Goal: Information Seeking & Learning: Learn about a topic

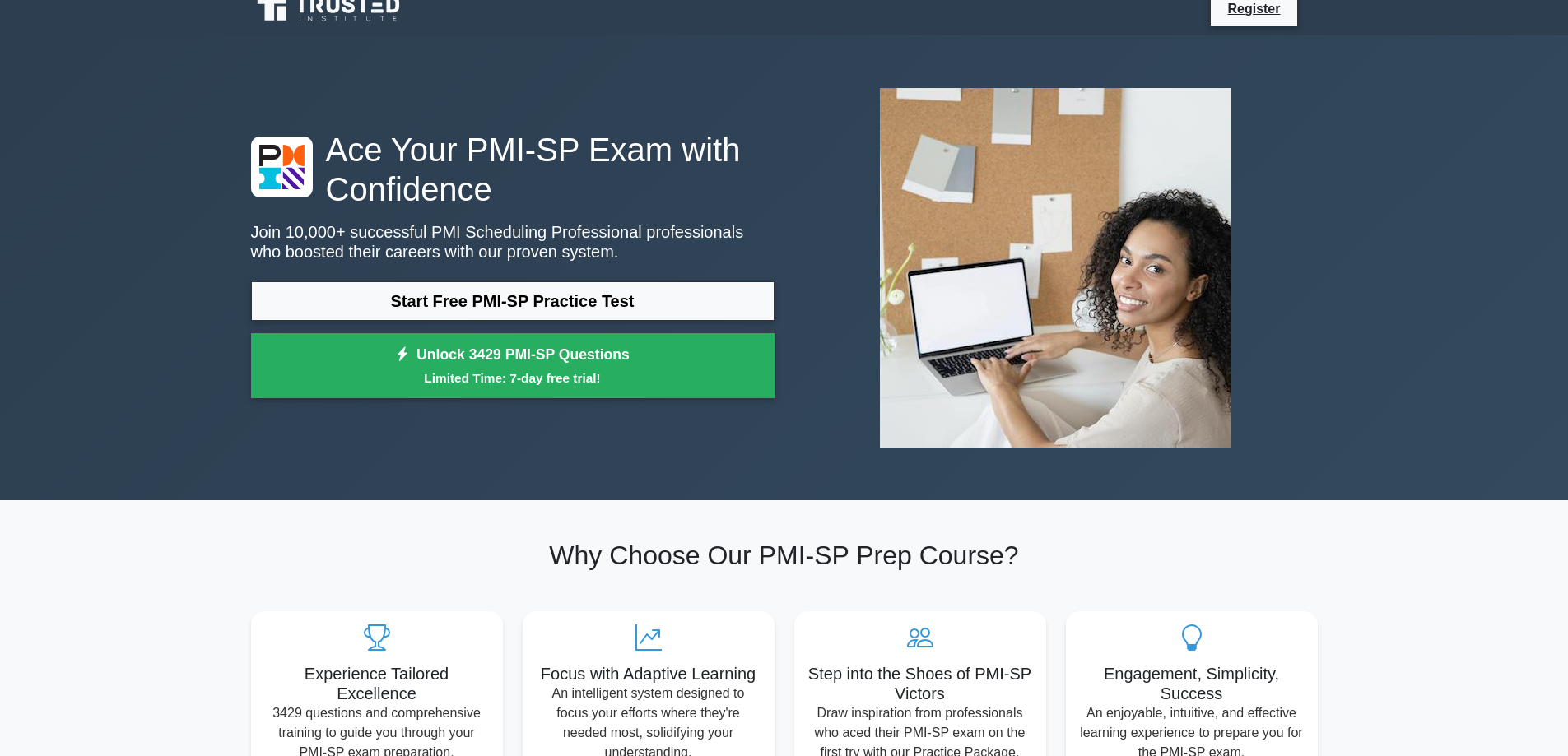
scroll to position [12, 0]
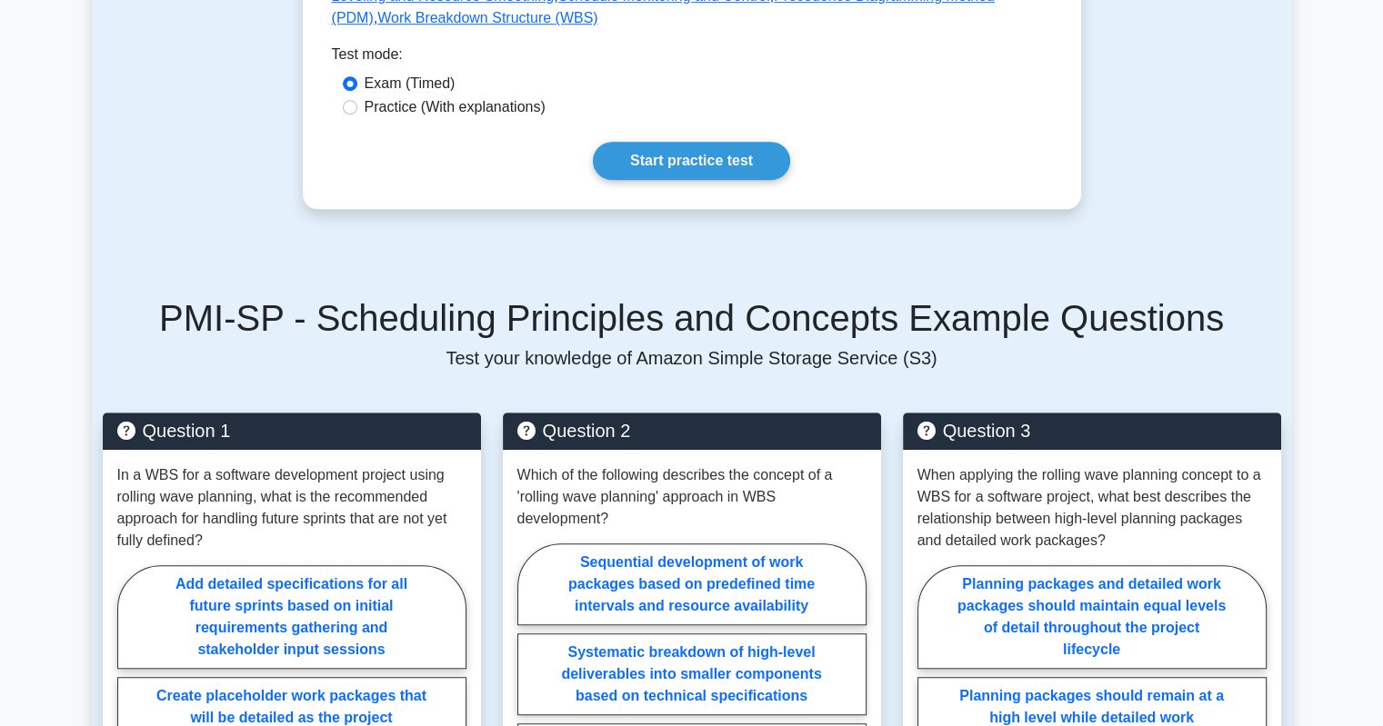
scroll to position [985, 0]
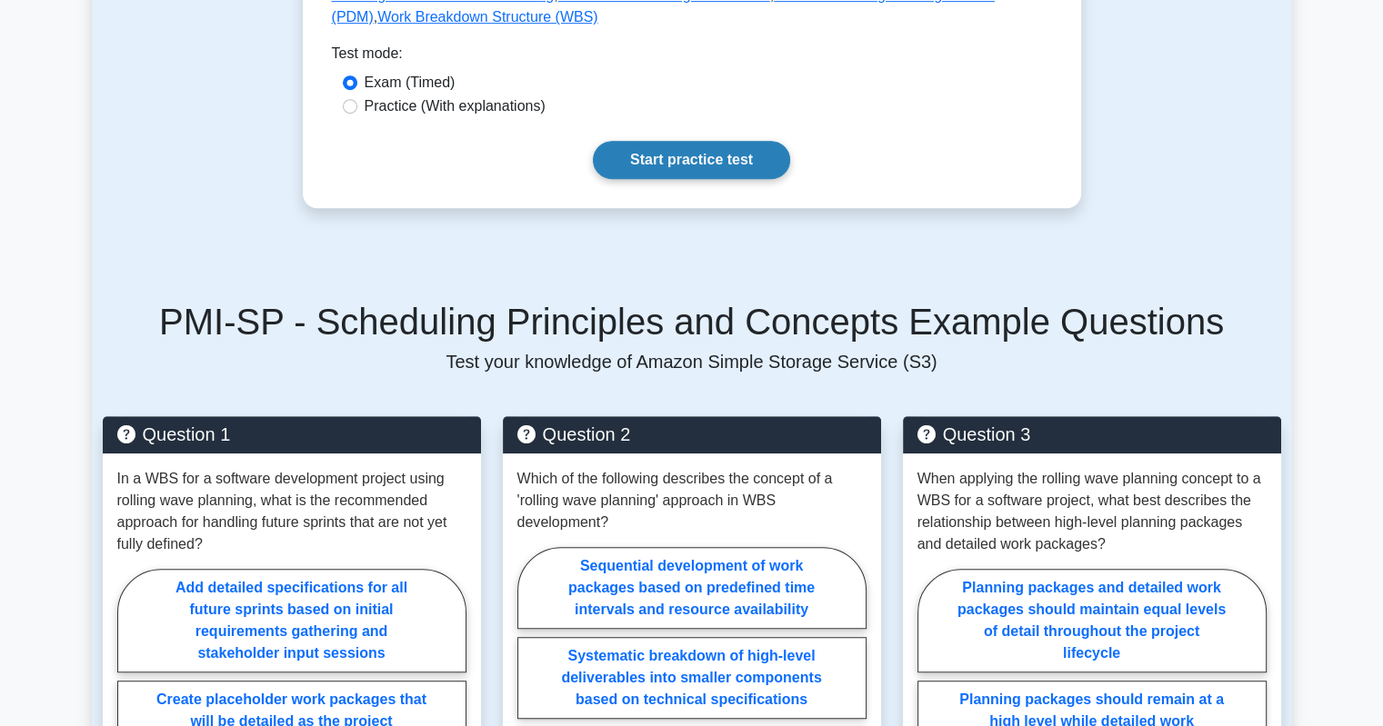
click at [655, 141] on link "Start practice test" at bounding box center [691, 160] width 197 height 38
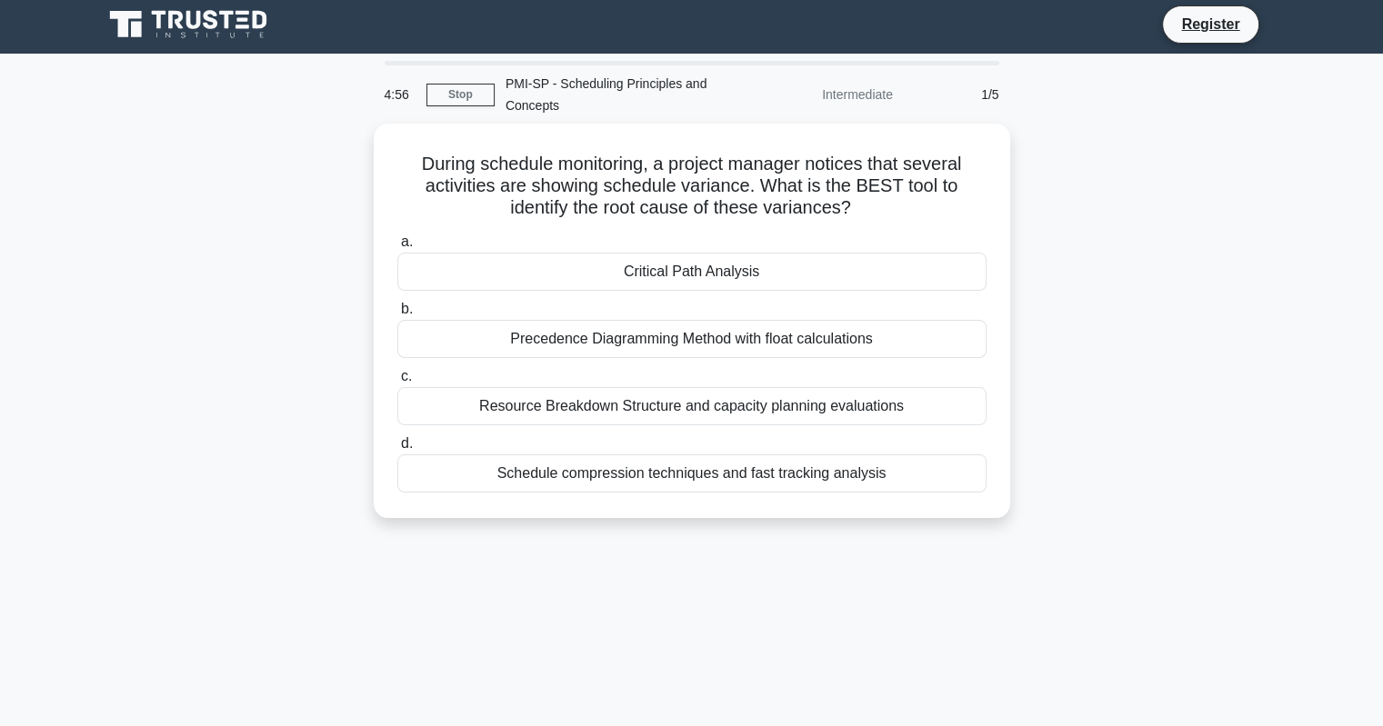
scroll to position [4, 0]
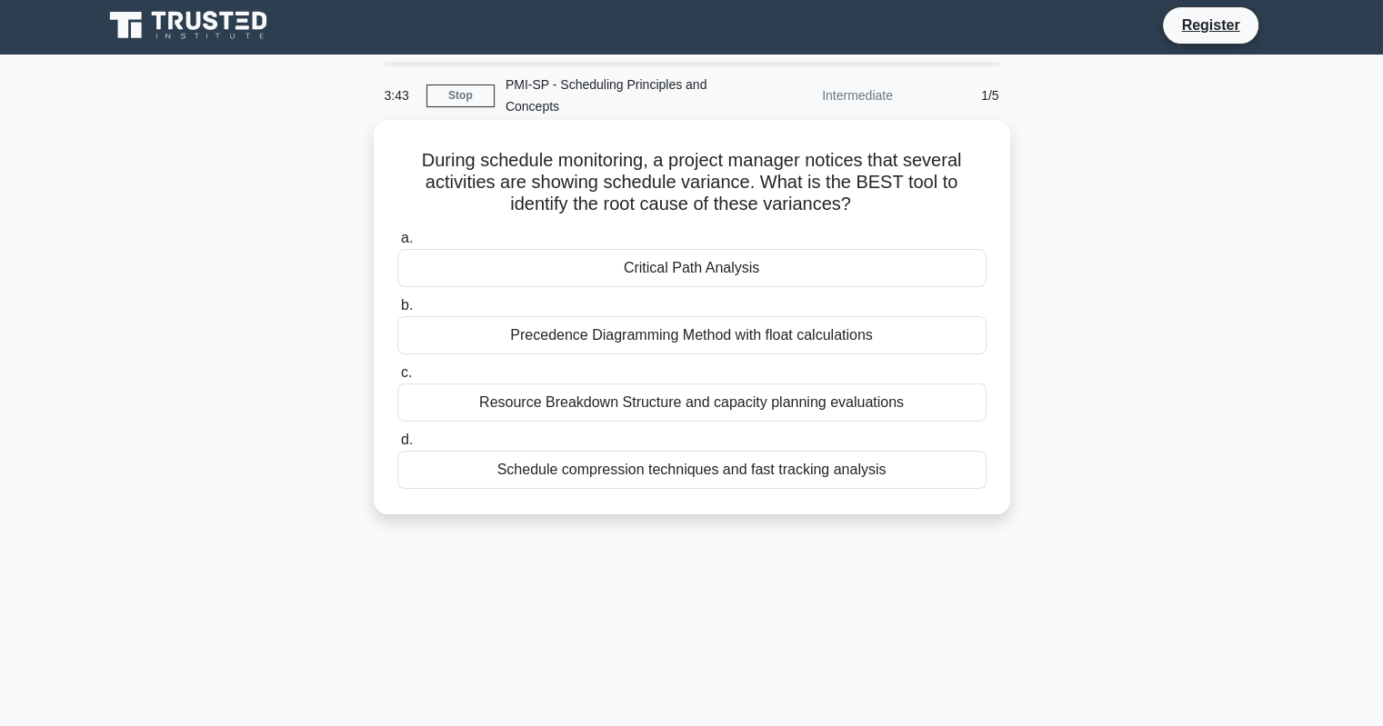
click at [593, 337] on div "Precedence Diagramming Method with float calculations" at bounding box center [691, 335] width 589 height 38
click at [397, 312] on input "b. Precedence Diagramming Method with float calculations" at bounding box center [397, 306] width 0 height 12
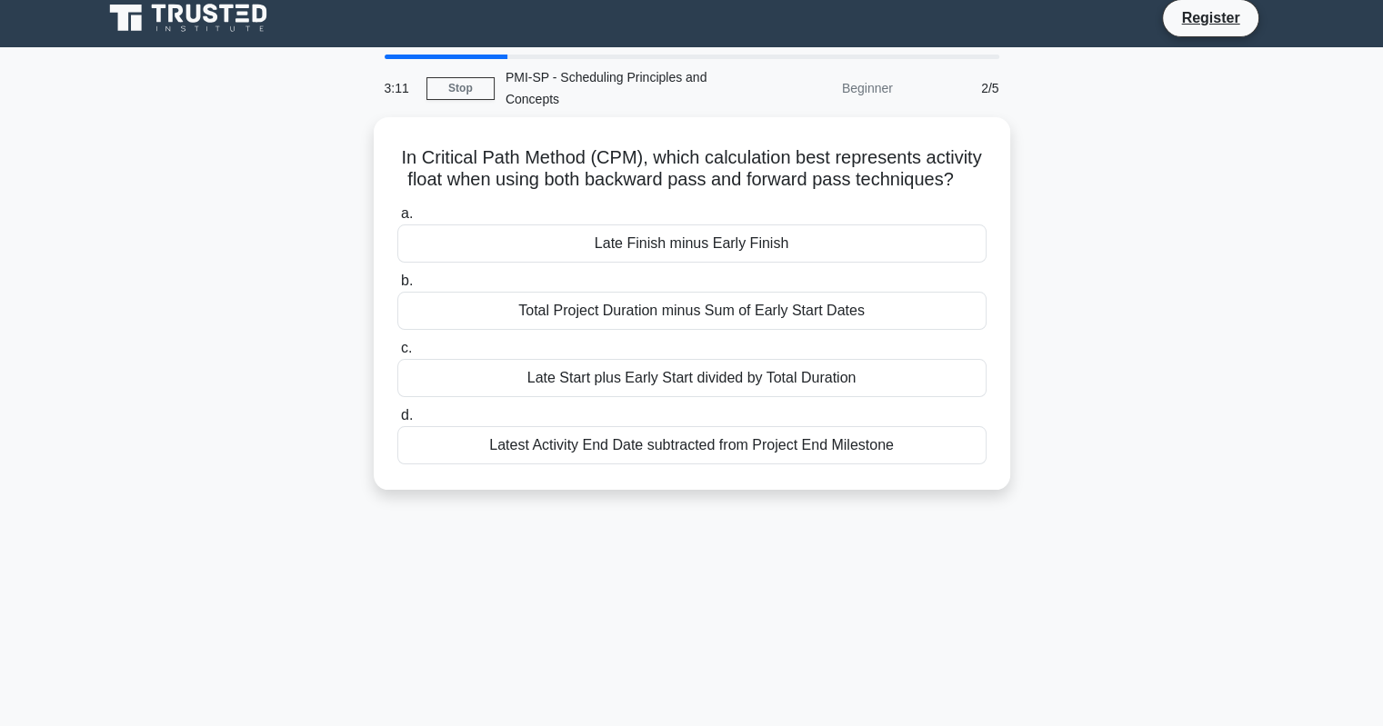
scroll to position [0, 0]
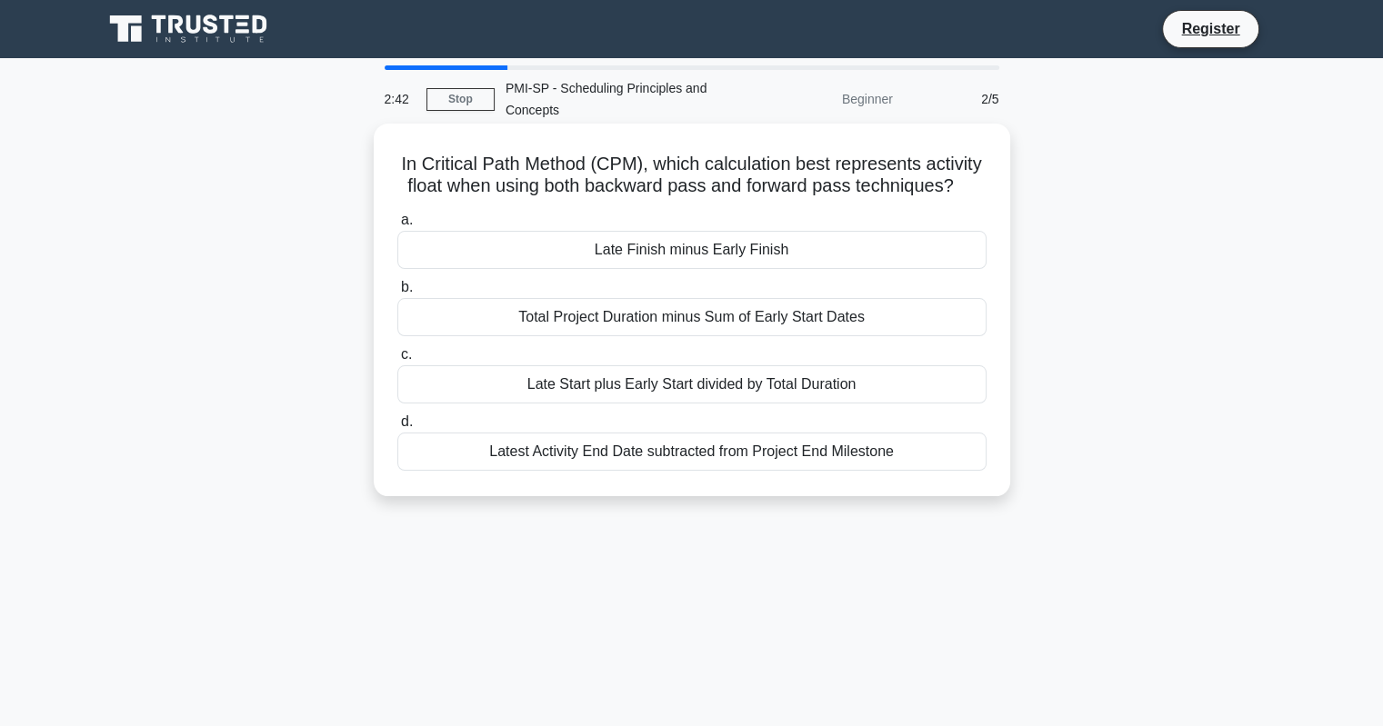
click at [654, 257] on div "Late Finish minus Early Finish" at bounding box center [691, 250] width 589 height 38
click at [397, 226] on input "a. Late Finish minus Early Finish" at bounding box center [397, 221] width 0 height 12
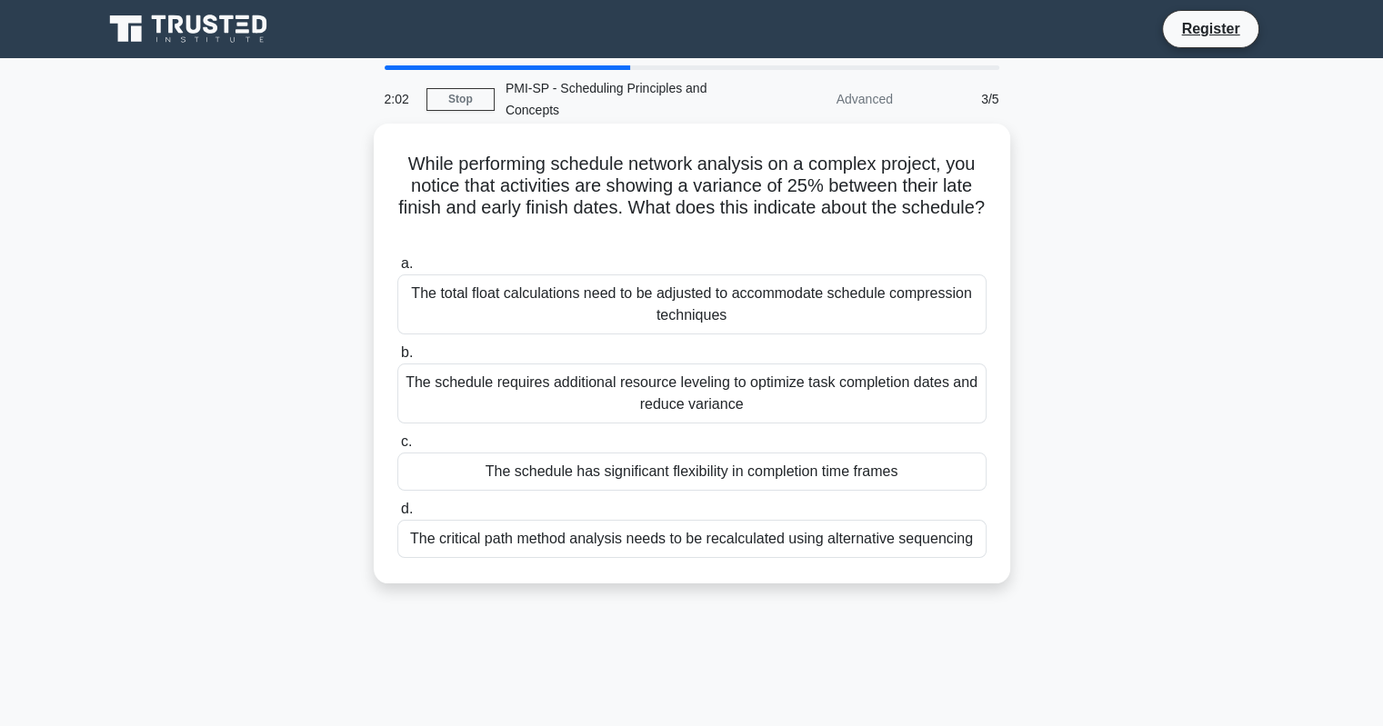
click at [615, 311] on div "The total float calculations need to be adjusted to accommodate schedule compre…" at bounding box center [691, 305] width 589 height 60
click at [397, 270] on input "a. The total float calculations need to be adjusted to accommodate schedule com…" at bounding box center [397, 264] width 0 height 12
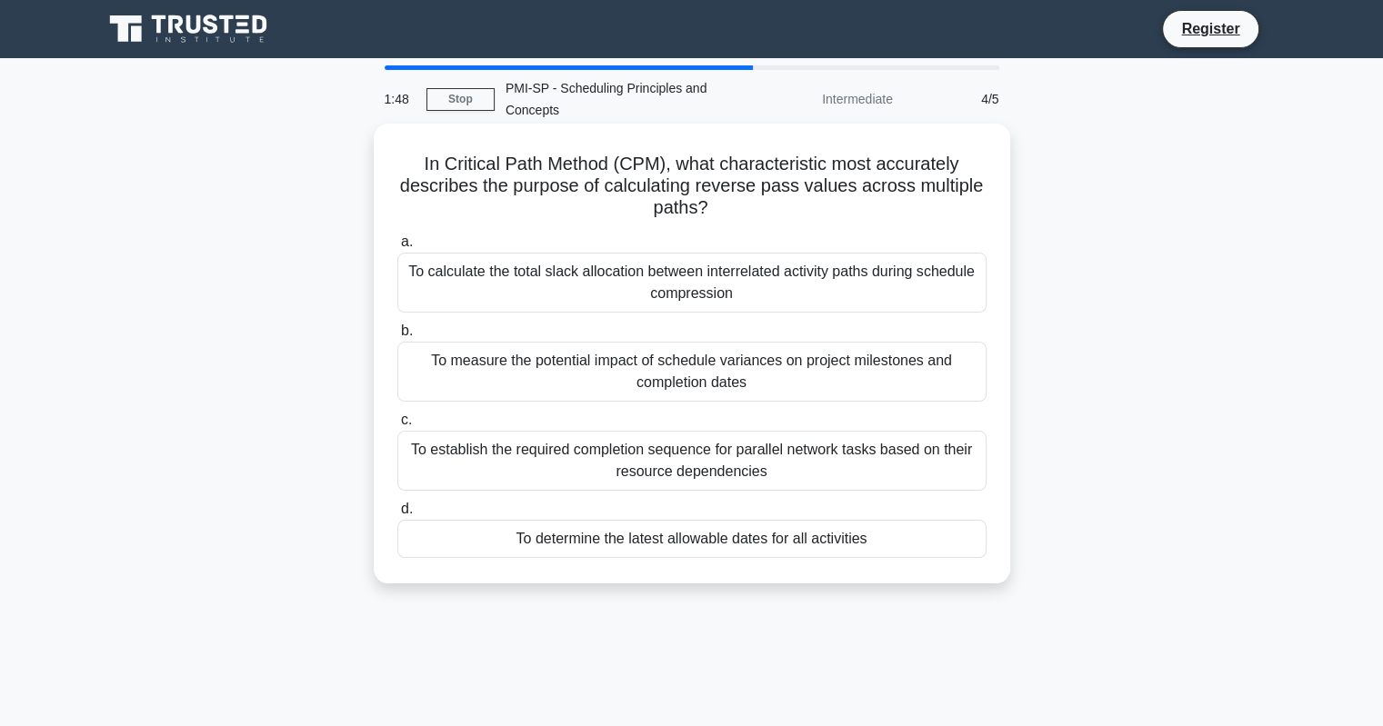
click at [700, 388] on div "To measure the potential impact of schedule variances on project milestones and…" at bounding box center [691, 372] width 589 height 60
click at [397, 337] on input "b. To measure the potential impact of schedule variances on project milestones …" at bounding box center [397, 331] width 0 height 12
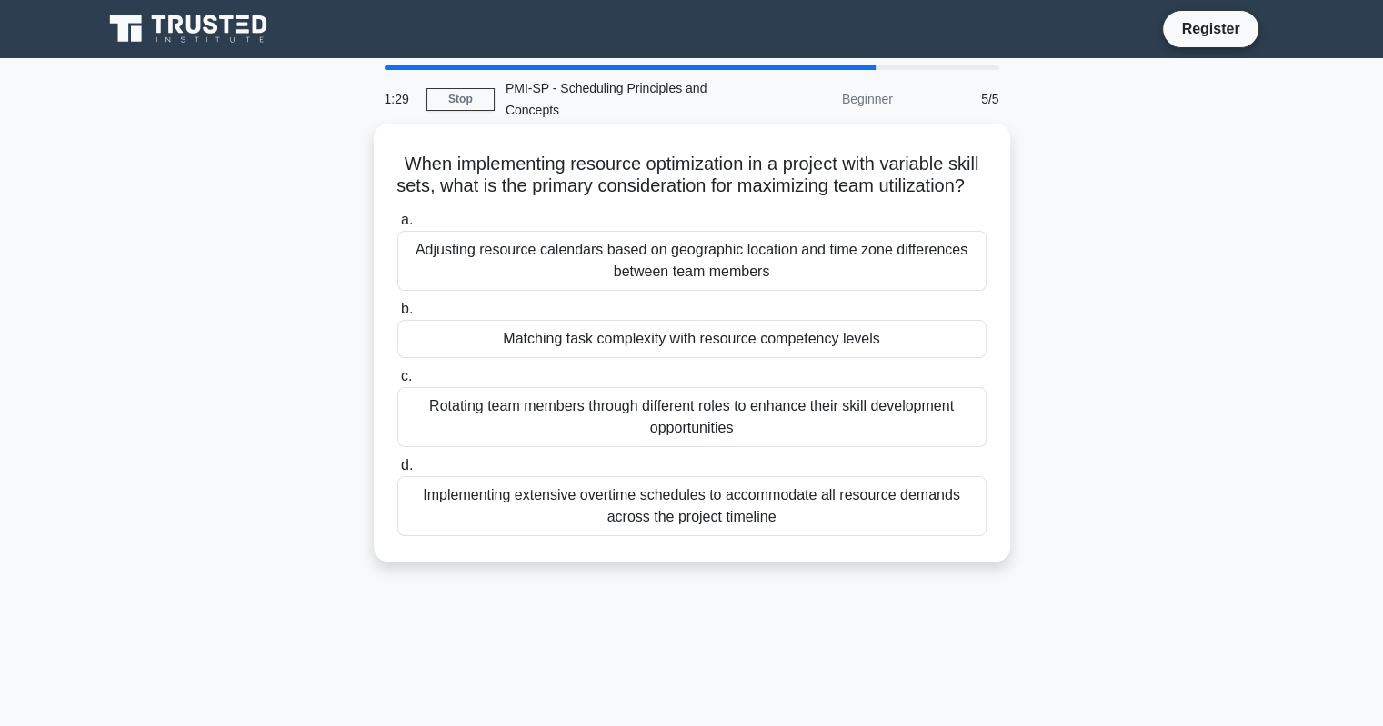
click at [654, 291] on div "Adjusting resource calendars based on geographic location and time zone differe…" at bounding box center [691, 261] width 589 height 60
click at [397, 226] on input "a. Adjusting resource calendars based on geographic location and time zone diff…" at bounding box center [397, 221] width 0 height 12
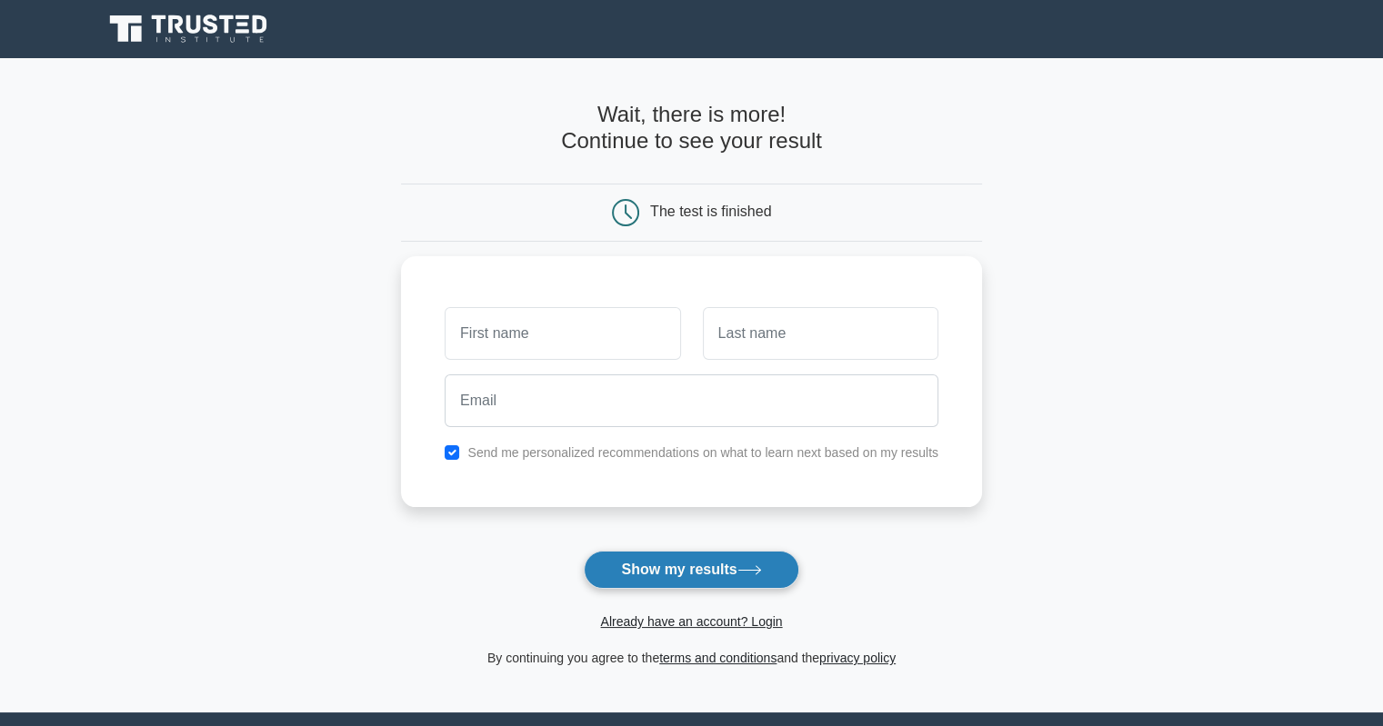
click at [656, 572] on button "Show my results" at bounding box center [691, 570] width 215 height 38
click at [254, 345] on main "Wait, there is more! Continue to see your result The test is finished and the" at bounding box center [691, 385] width 1383 height 654
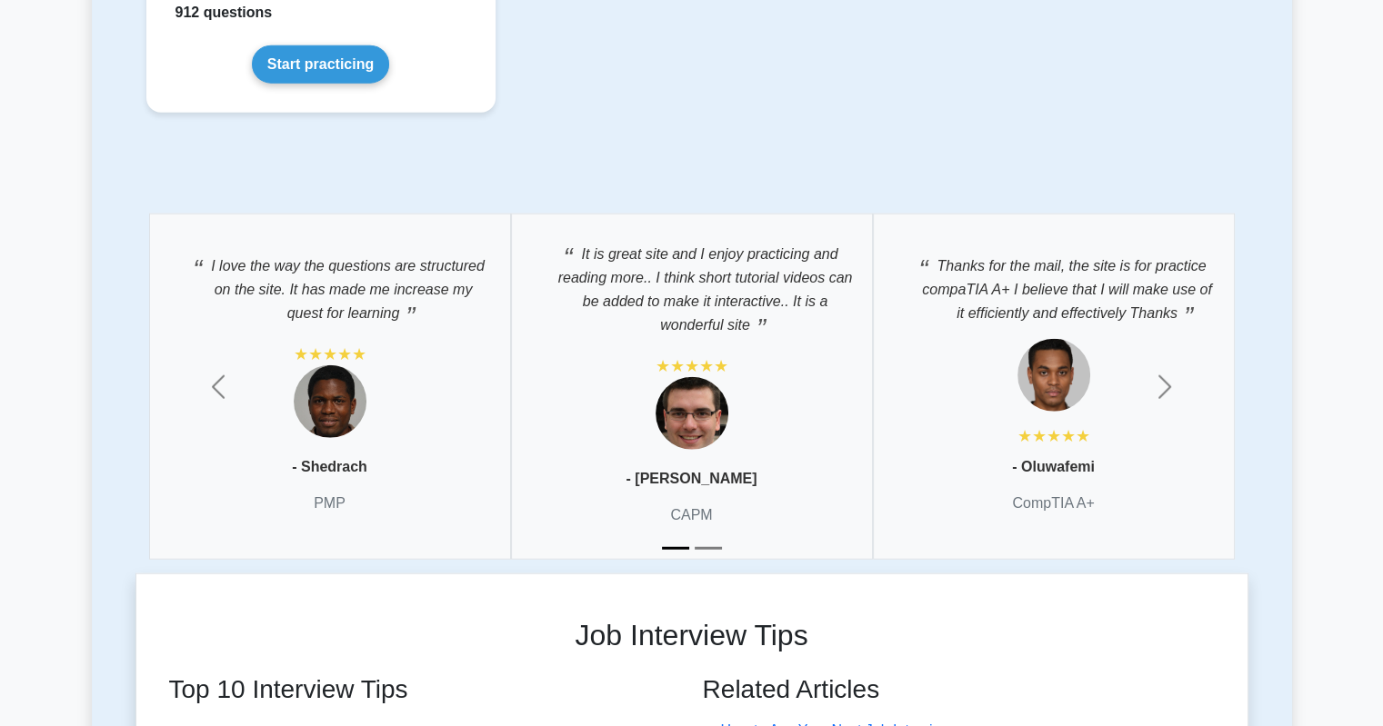
scroll to position [4457, 0]
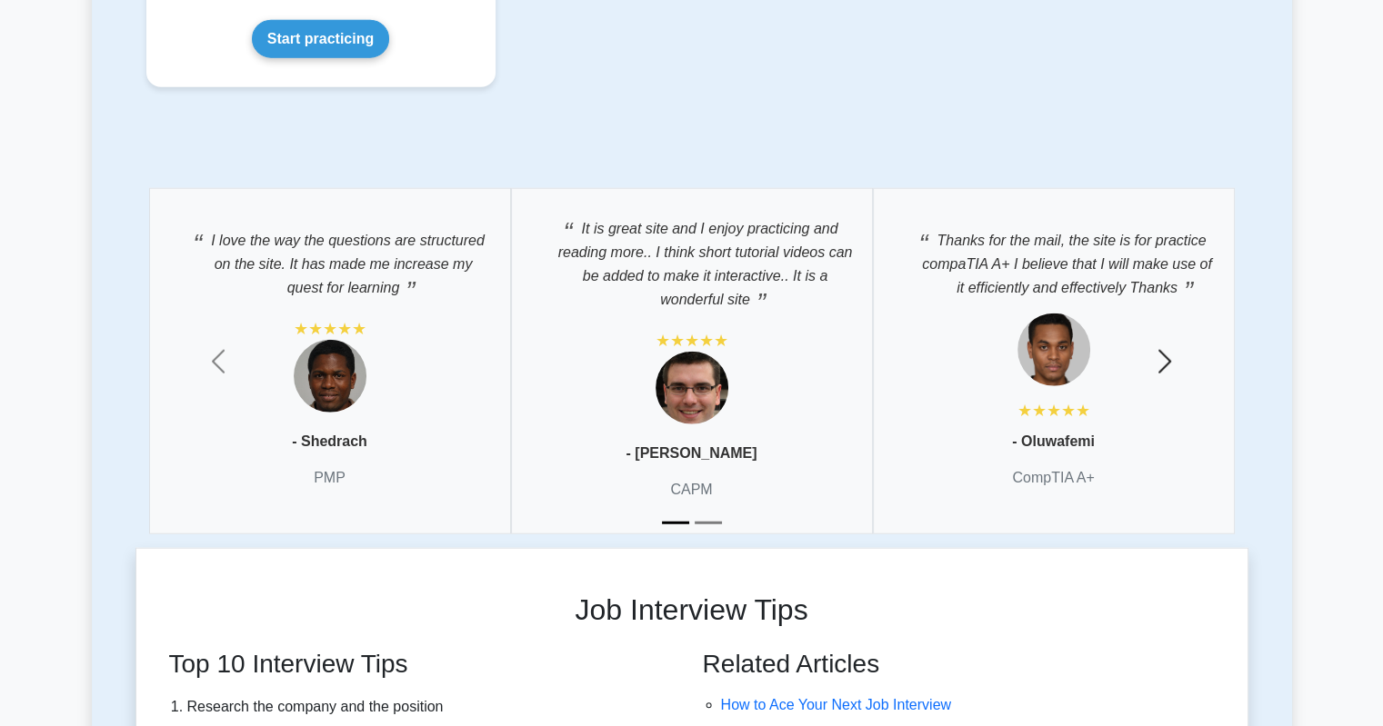
click at [1171, 354] on span "button" at bounding box center [1164, 361] width 29 height 29
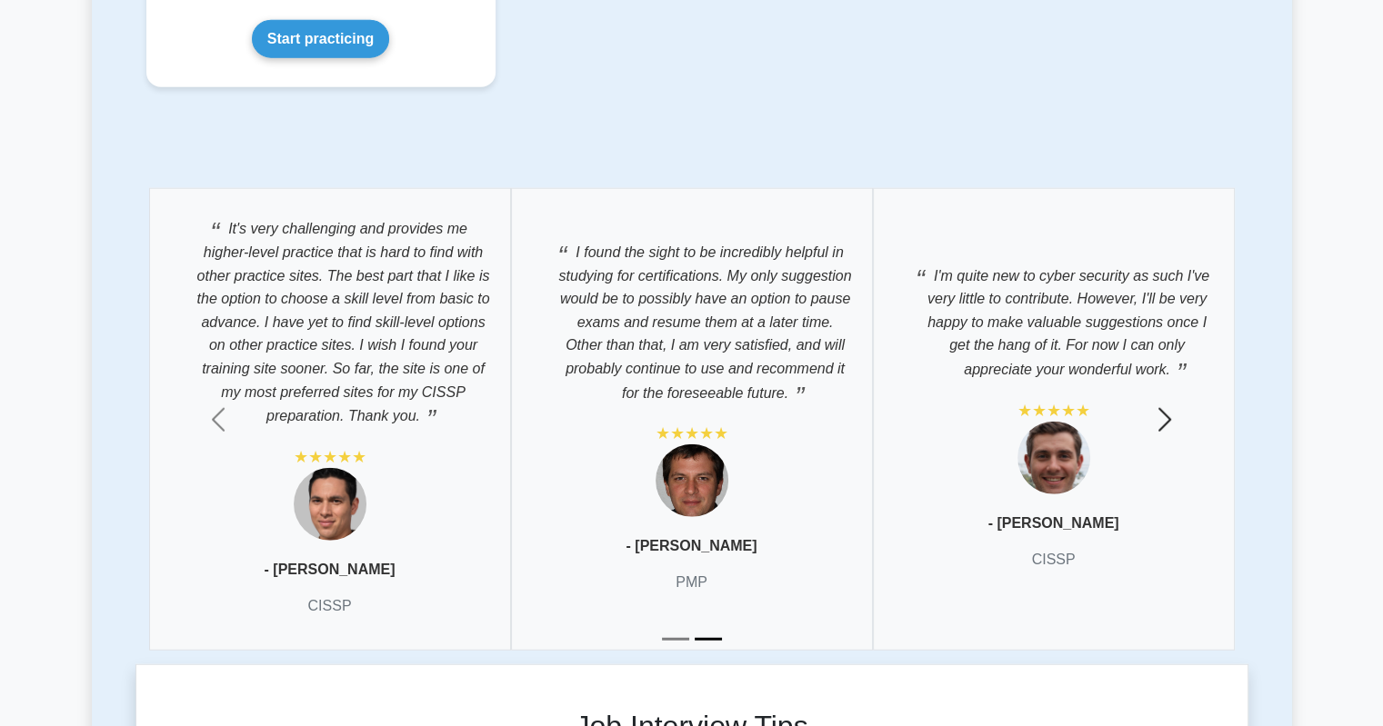
click at [1171, 412] on span "button" at bounding box center [1164, 419] width 29 height 29
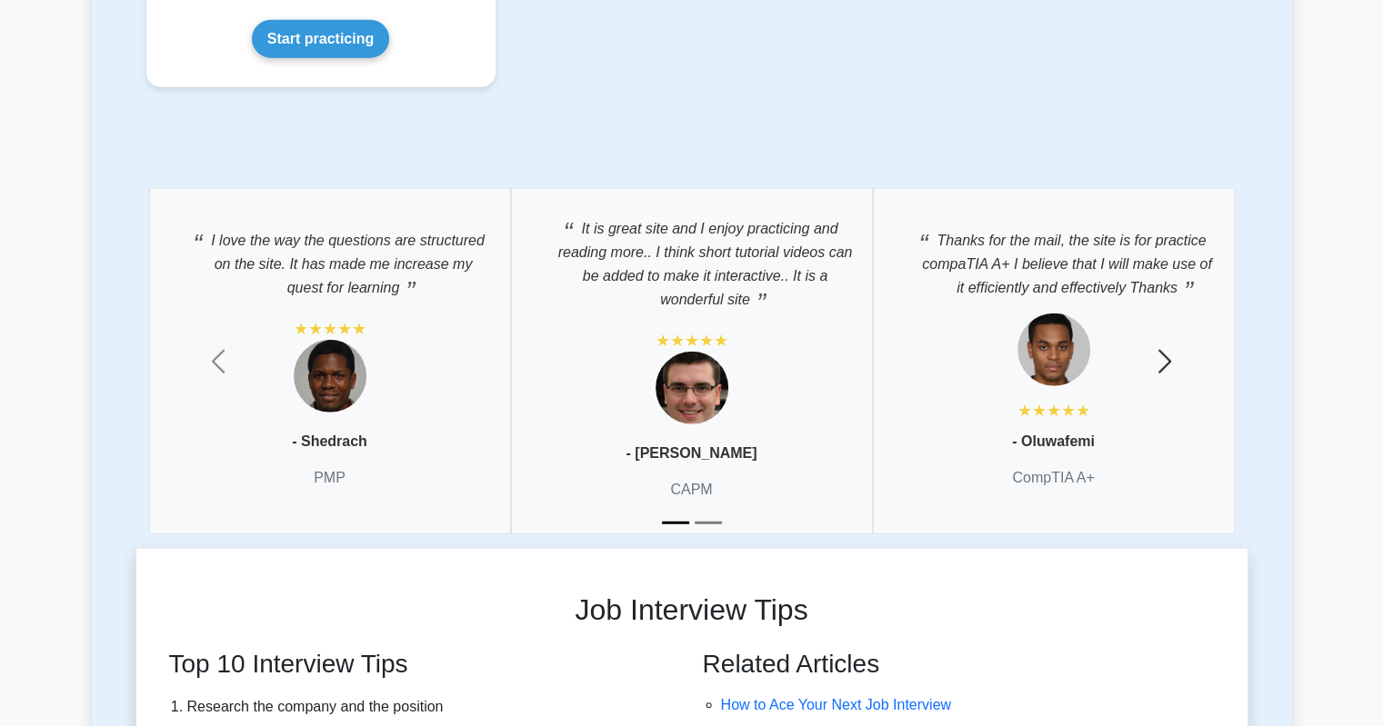
click at [1167, 356] on span "button" at bounding box center [1164, 361] width 29 height 29
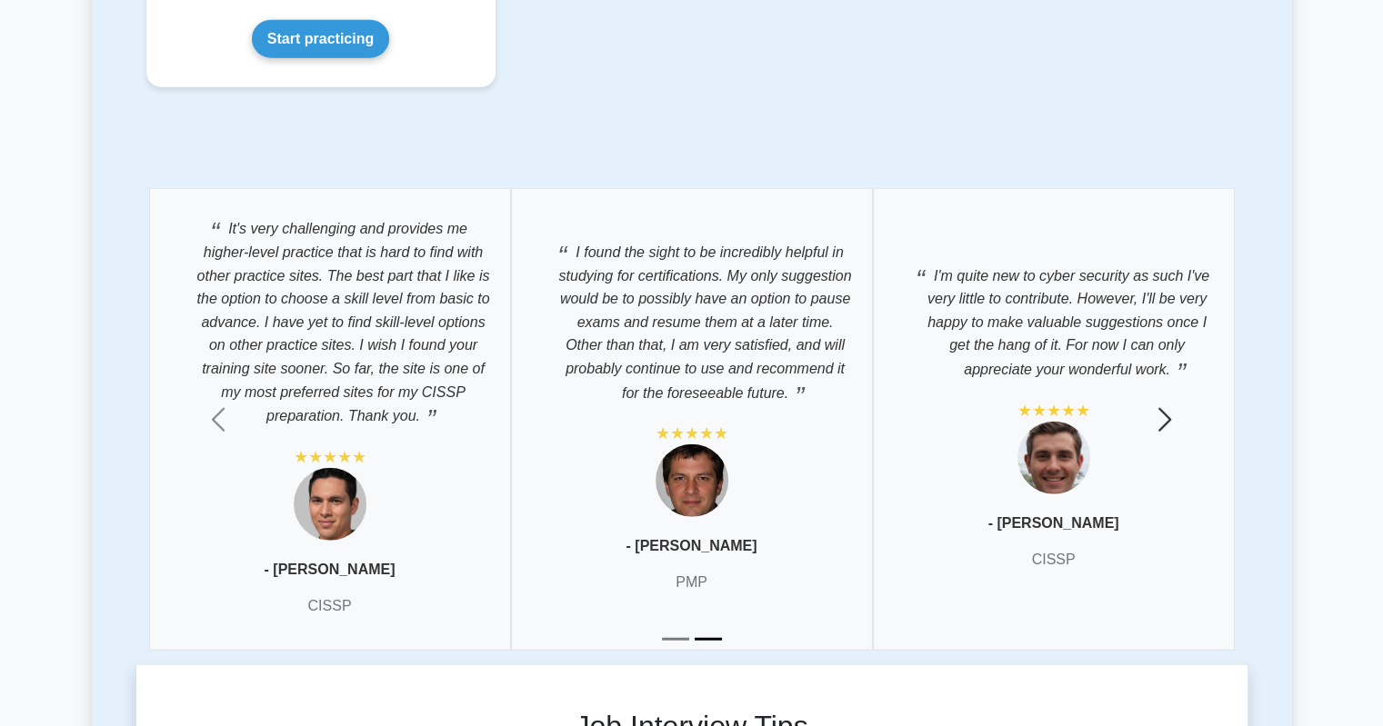
click at [1156, 407] on span "button" at bounding box center [1164, 419] width 29 height 29
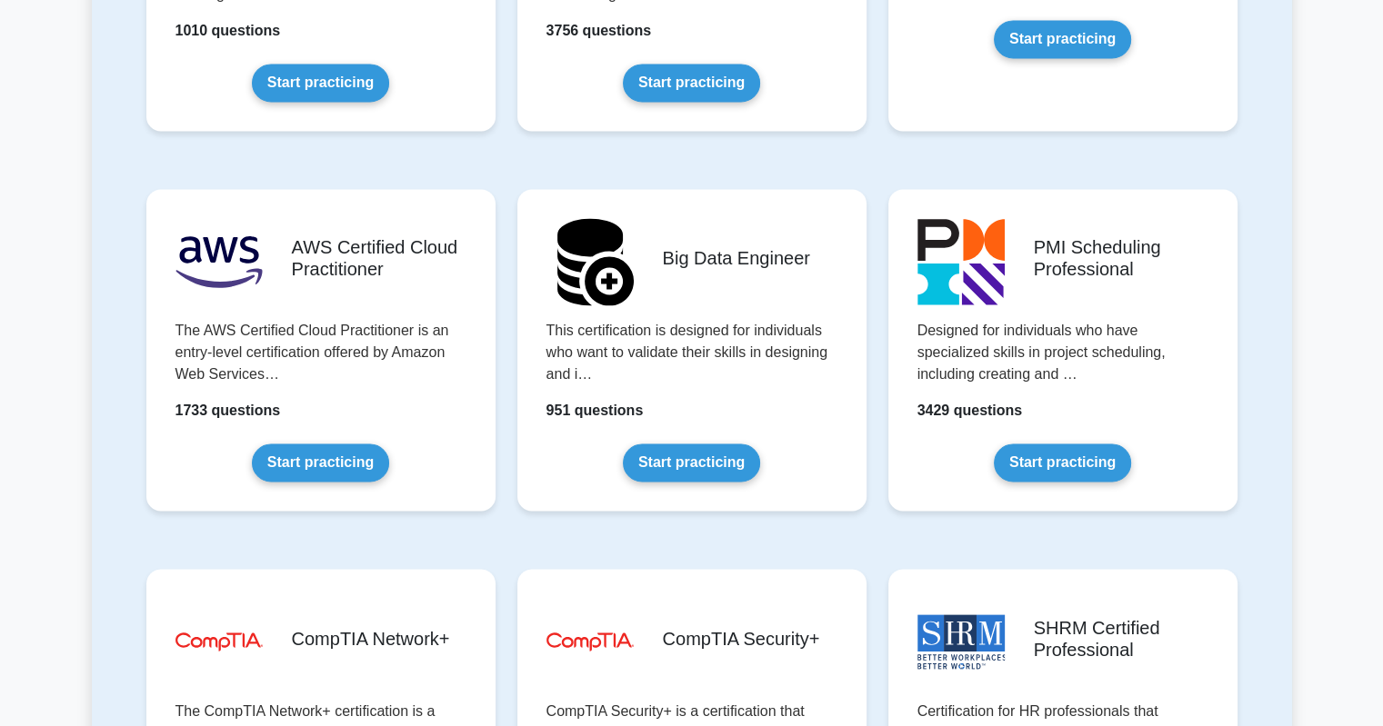
scroll to position [2907, 0]
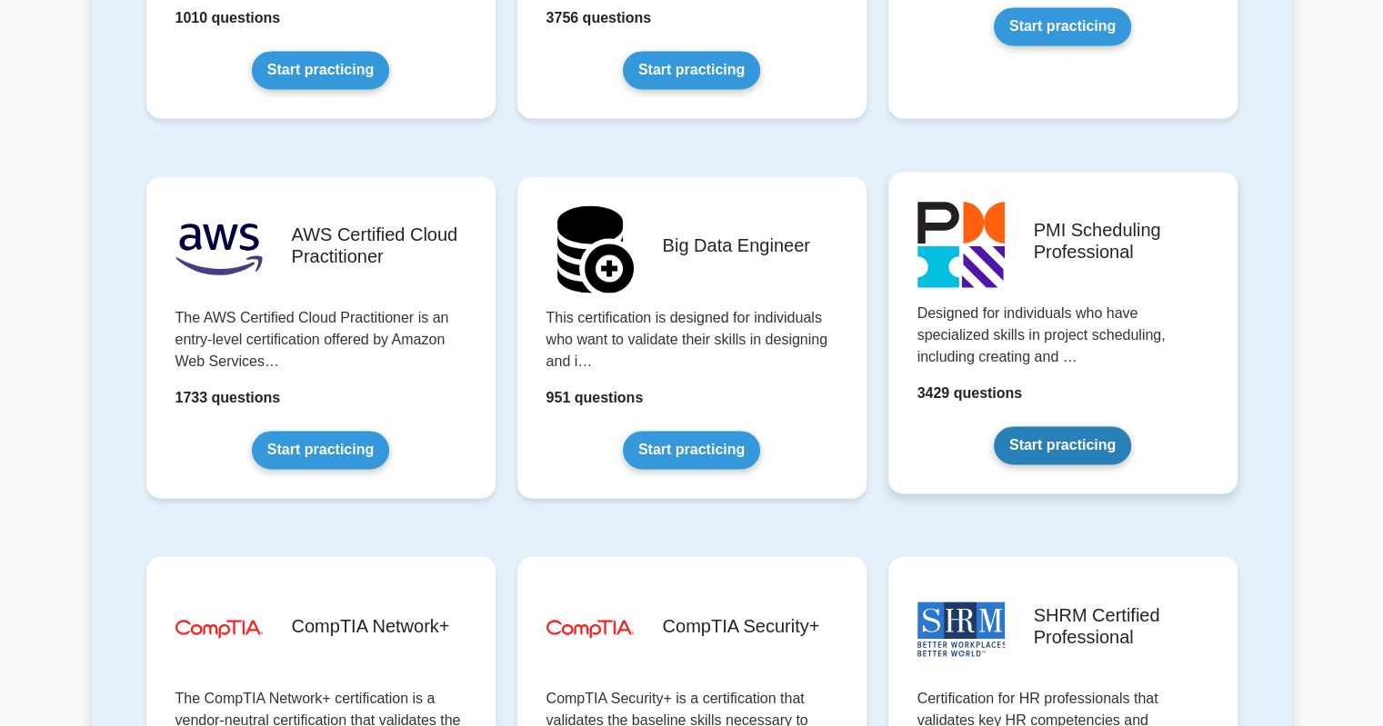
click at [1047, 426] on link "Start practicing" at bounding box center [1061, 445] width 137 height 38
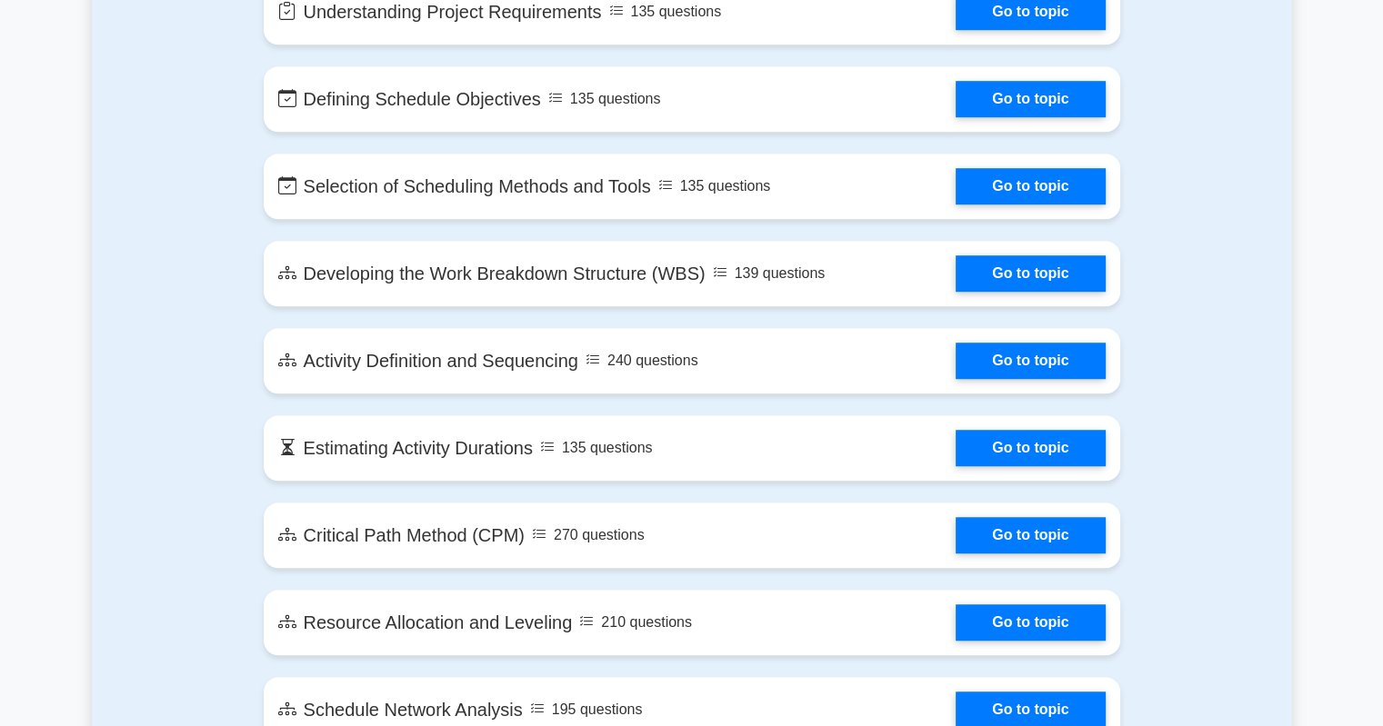
scroll to position [1290, 0]
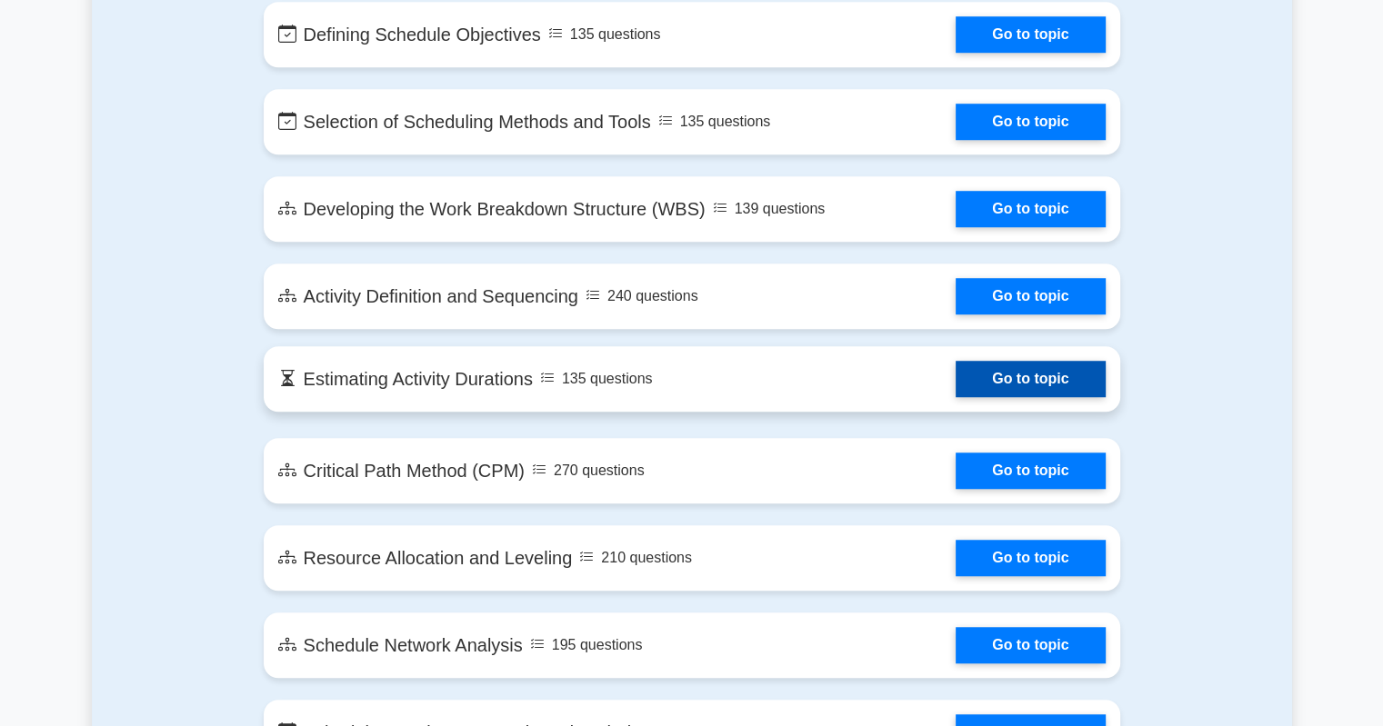
click at [955, 373] on link "Go to topic" at bounding box center [1029, 379] width 149 height 36
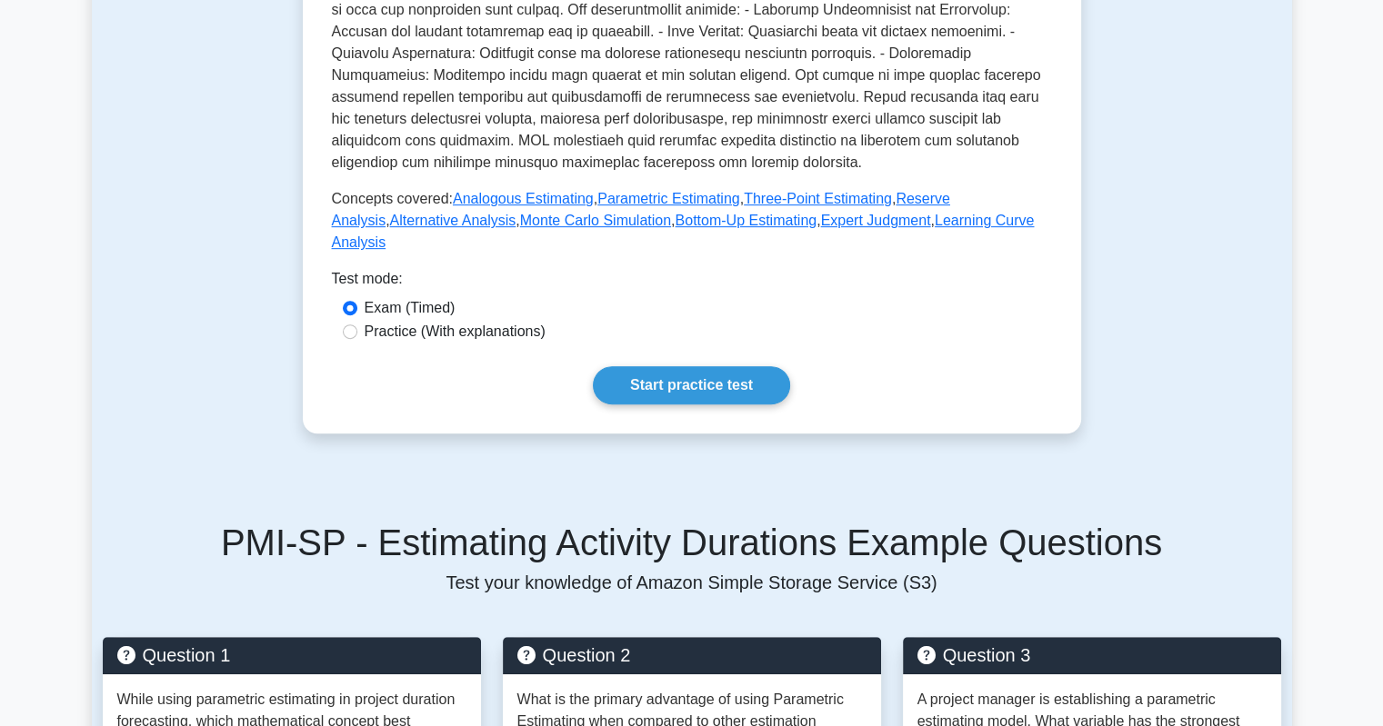
scroll to position [689, 0]
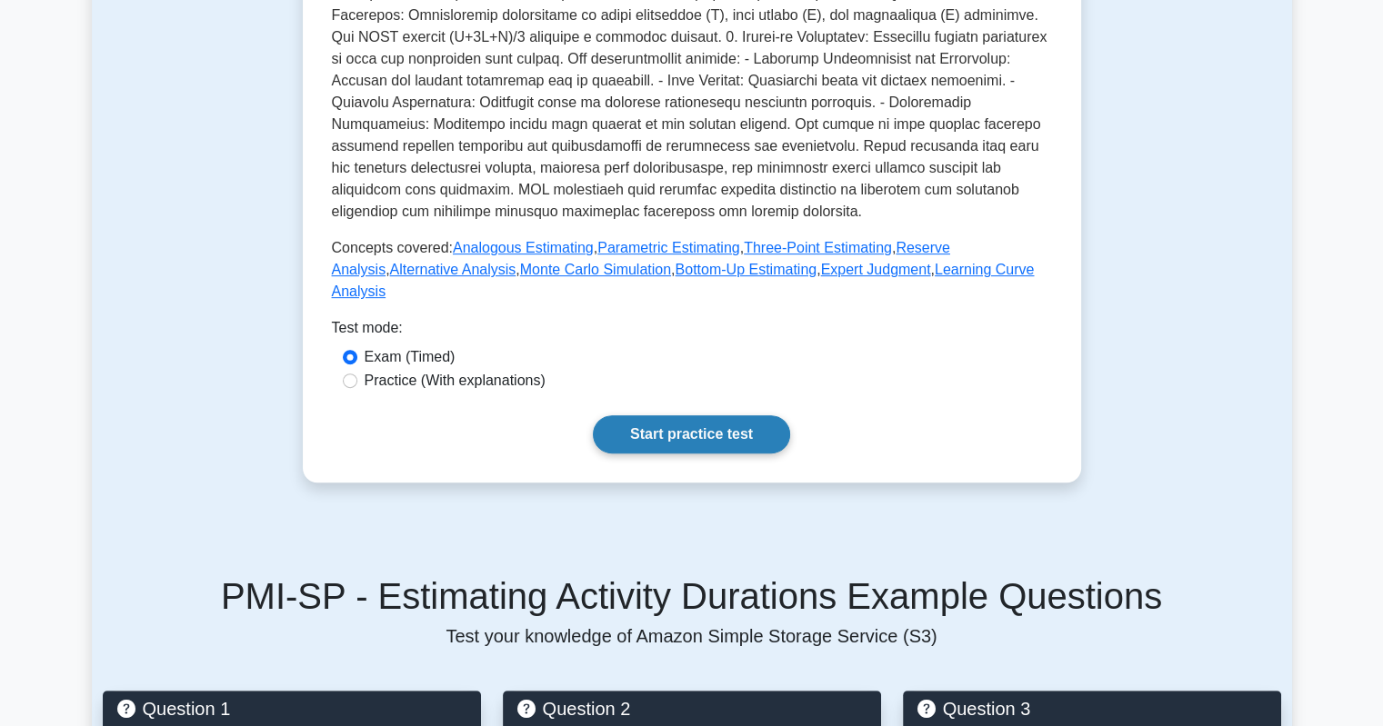
click at [757, 415] on link "Start practice test" at bounding box center [691, 434] width 197 height 38
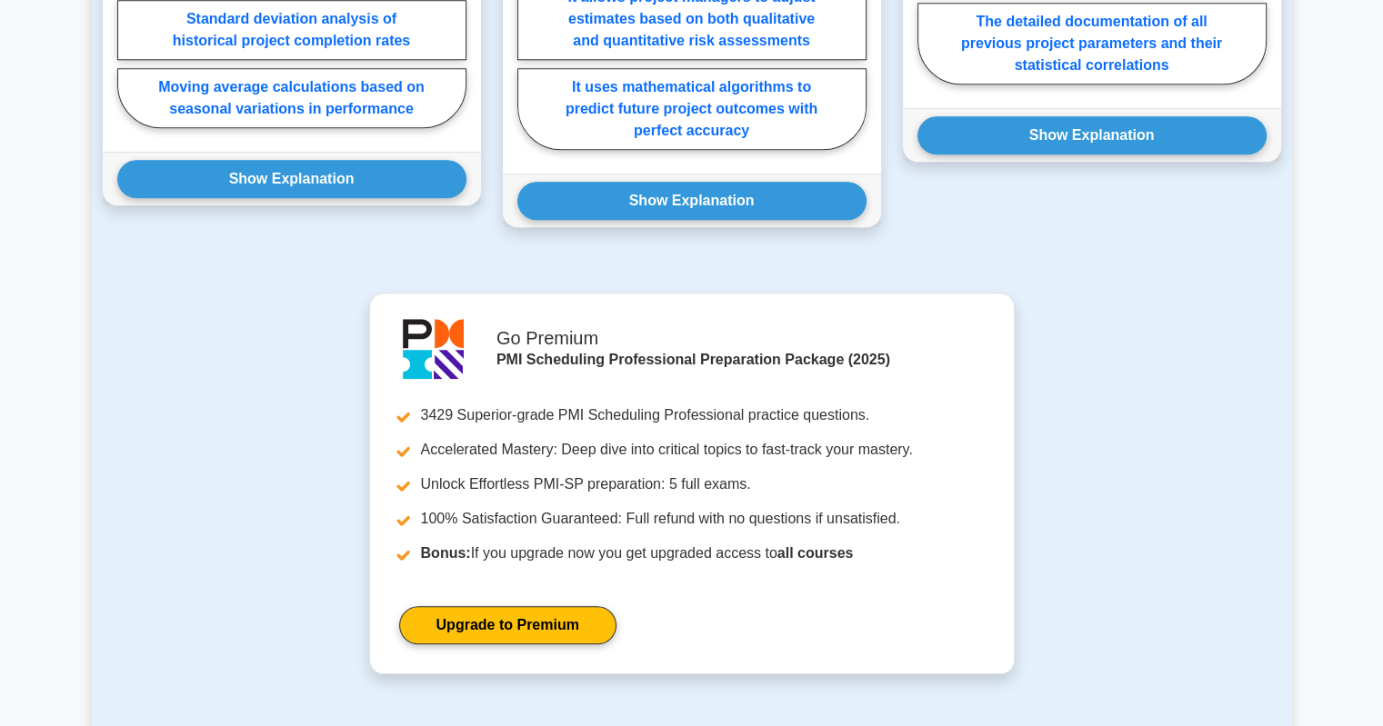
scroll to position [2113, 0]
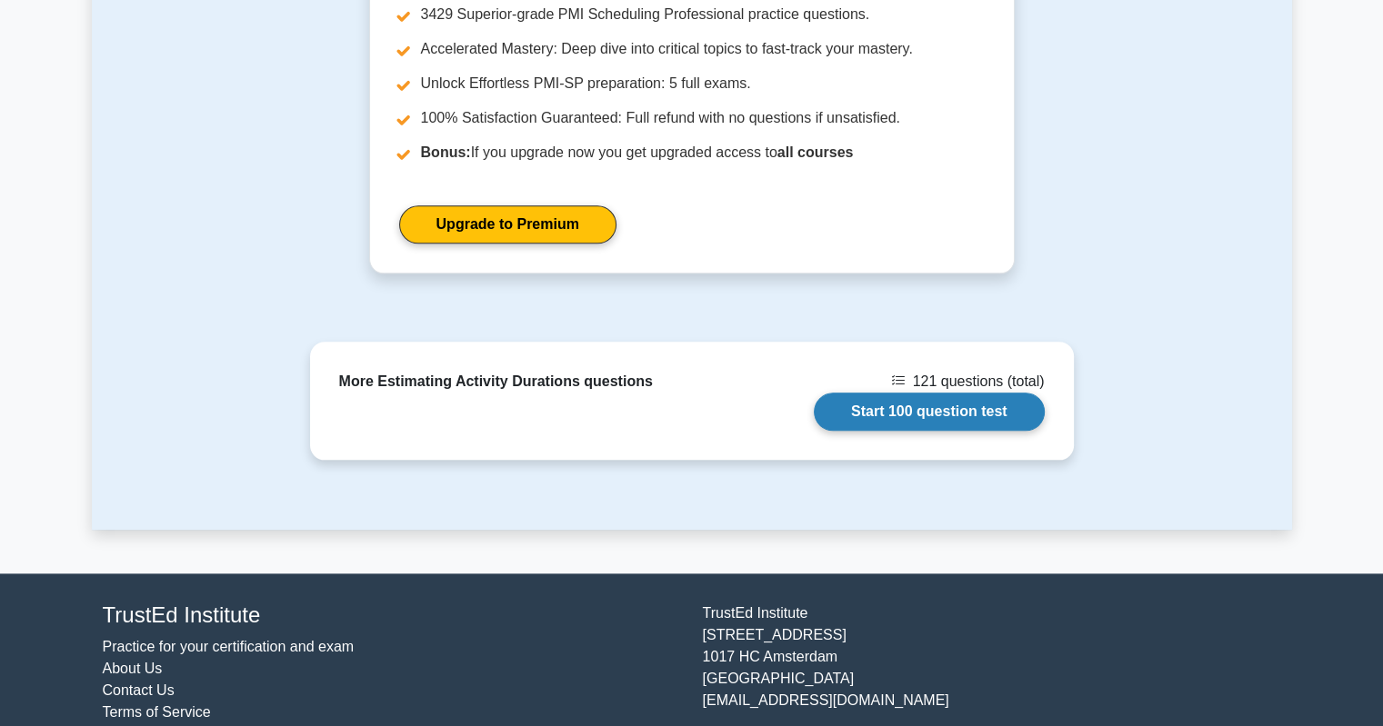
click at [893, 393] on link "Start 100 question test" at bounding box center [929, 412] width 231 height 38
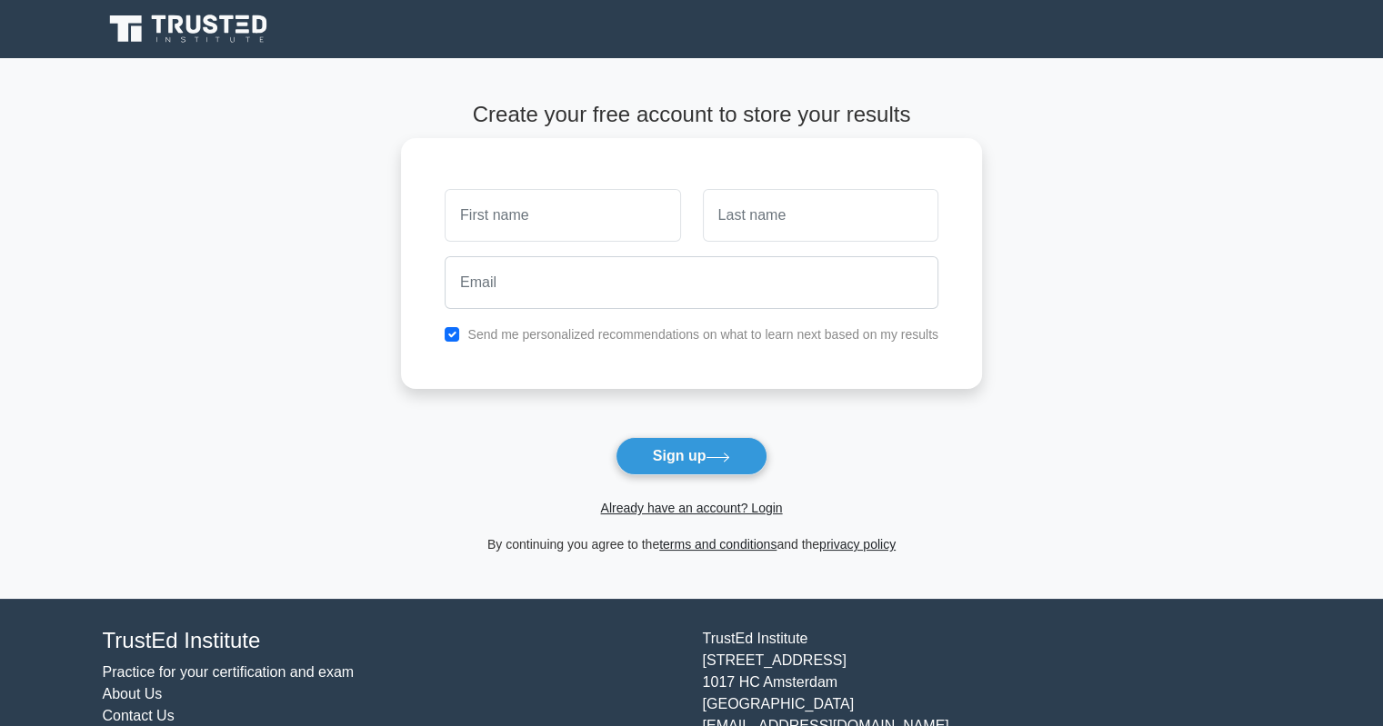
click at [498, 233] on input "text" at bounding box center [561, 215] width 235 height 53
type input "Saviour"
click at [796, 236] on input "text" at bounding box center [820, 215] width 235 height 53
type input "Amanyo"
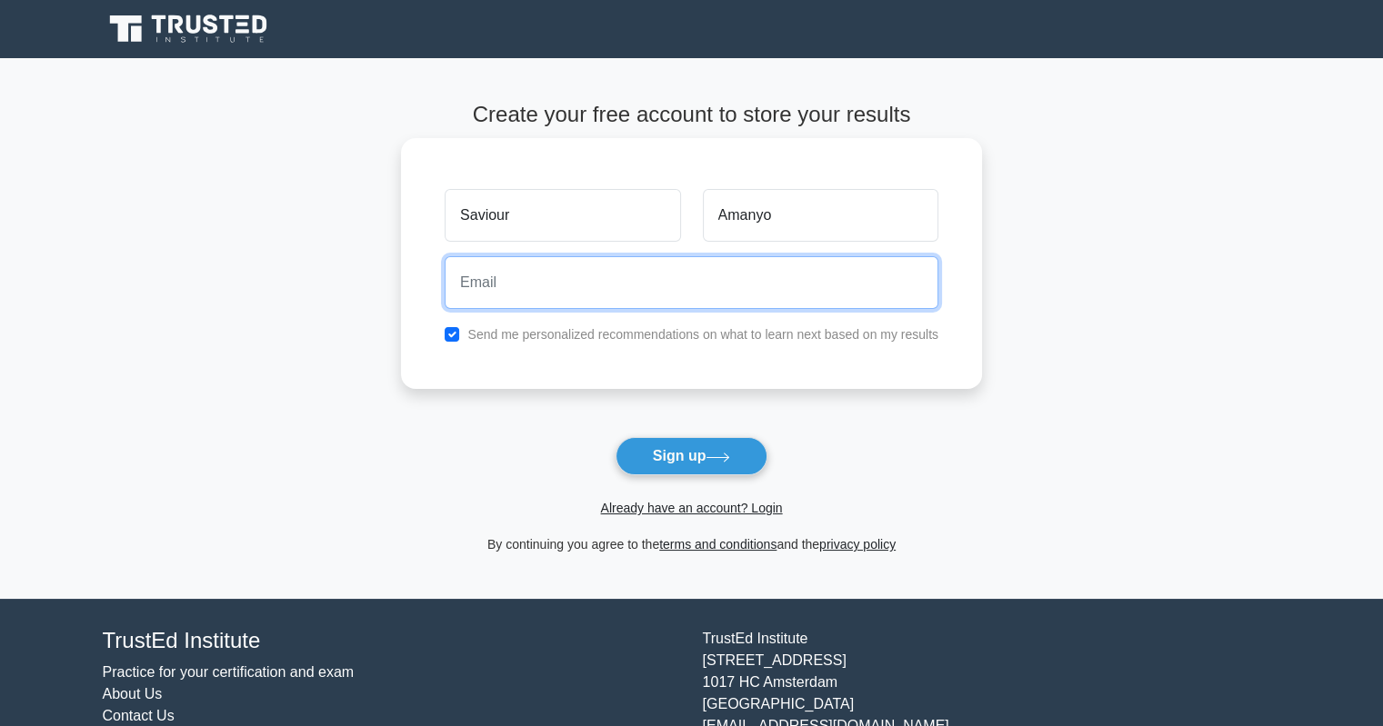
click at [822, 286] on input "email" at bounding box center [691, 282] width 494 height 53
type input "amanyosaviour89@gmail.com"
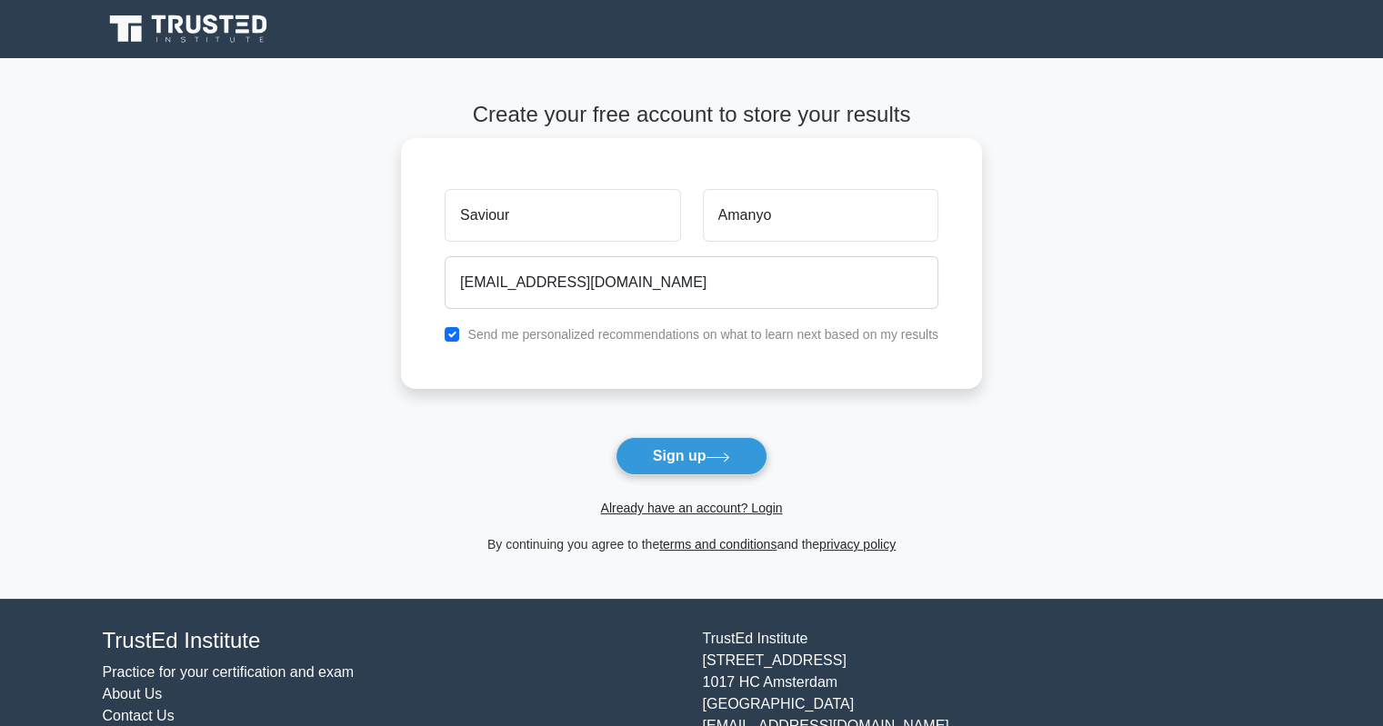
click at [454, 342] on div "Send me personalized recommendations on what to learn next based on my results" at bounding box center [691, 335] width 515 height 22
click at [454, 334] on input "checkbox" at bounding box center [451, 334] width 15 height 15
checkbox input "false"
click at [672, 454] on button "Sign up" at bounding box center [691, 456] width 153 height 38
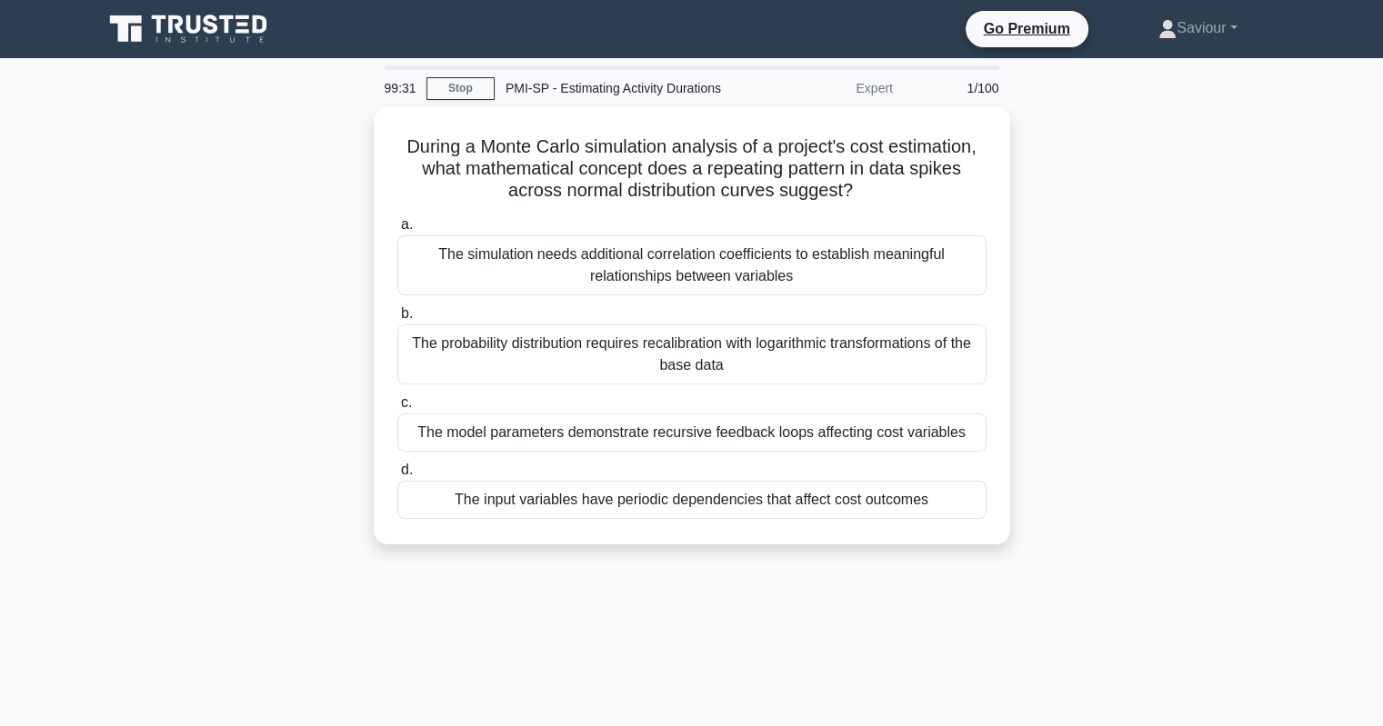
click at [1371, 254] on main "99:31 Stop PMI-SP - Estimating Activity Durations Expert 1/100 During a Monte C…" at bounding box center [691, 519] width 1383 height 923
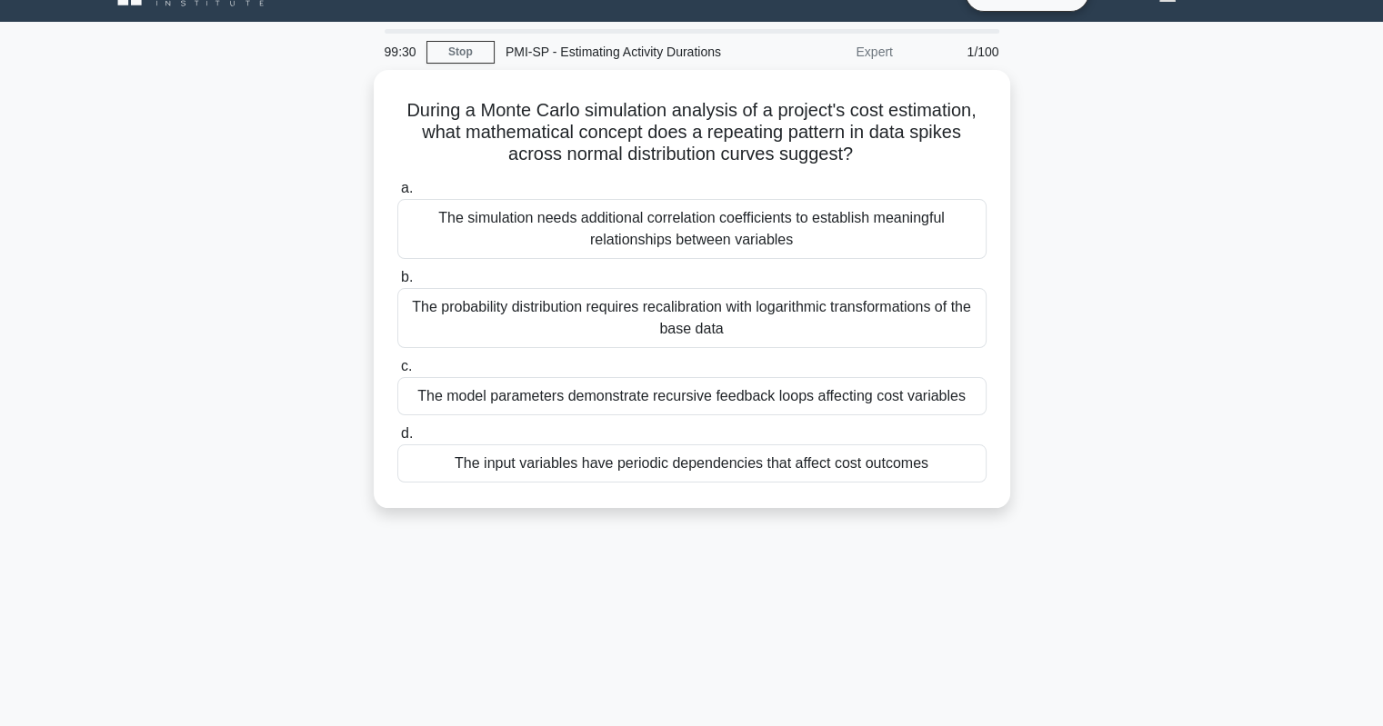
scroll to position [4, 0]
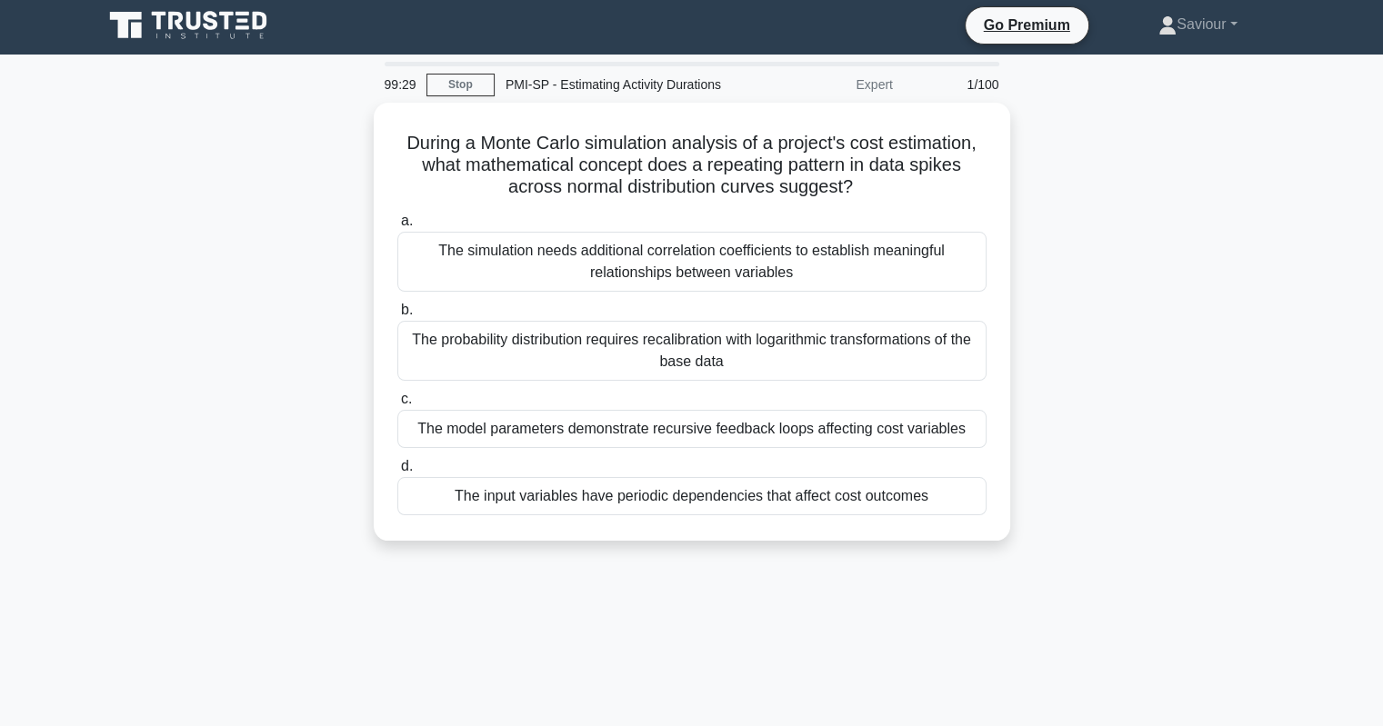
click at [1343, 255] on main "99:29 Stop PMI-SP - Estimating Activity Durations Expert 1/100 During a Monte C…" at bounding box center [691, 516] width 1383 height 923
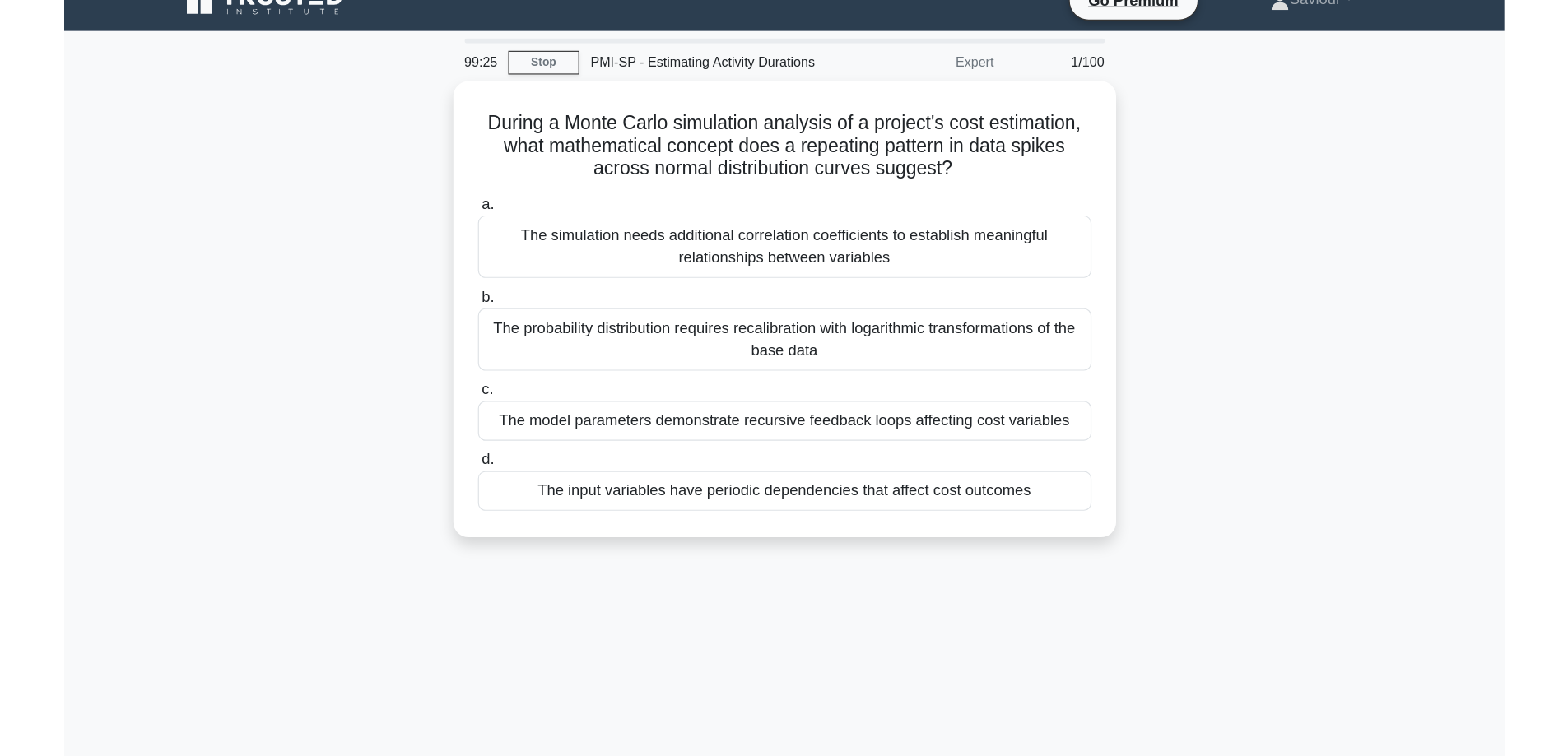
scroll to position [0, 0]
